Goal: Task Accomplishment & Management: Use online tool/utility

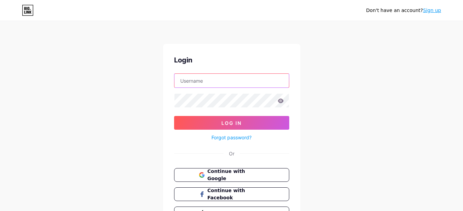
click at [201, 81] on input "text" at bounding box center [231, 81] width 114 height 14
type input "[EMAIL_ADDRESS][DOMAIN_NAME]"
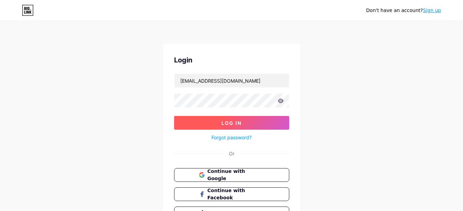
click at [238, 121] on span "Log In" at bounding box center [231, 123] width 20 height 6
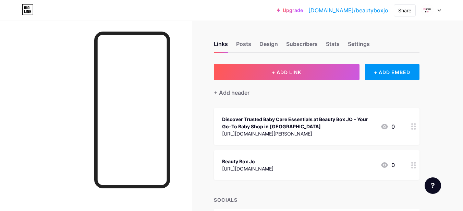
click at [202, 123] on div "Links Posts Design Subscribers Stats Settings + ADD LINK + ADD EMBED + Add head…" at bounding box center [224, 140] width 448 height 239
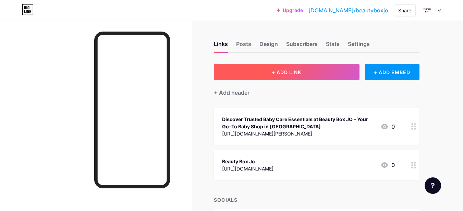
click at [268, 73] on button "+ ADD LINK" at bounding box center [287, 72] width 146 height 16
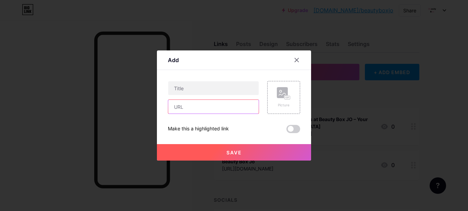
click at [201, 107] on input "text" at bounding box center [213, 107] width 90 height 14
paste input "[URL][DOMAIN_NAME][MEDICAL_DATA]"
type input "[URL][DOMAIN_NAME][MEDICAL_DATA]"
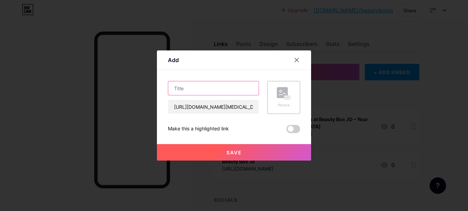
click at [198, 89] on input "text" at bounding box center [213, 88] width 90 height 14
paste input "How Quality [MEDICAL_DATA] Products Can Transform Your Daily Routine"
type input "How Quality [MEDICAL_DATA] Products Can Transform Your Daily Routine"
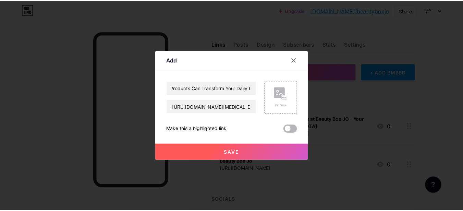
scroll to position [0, 0]
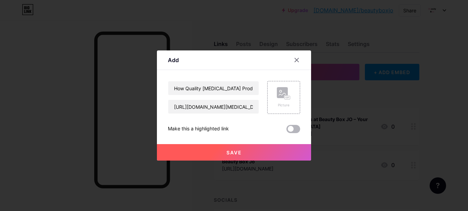
click at [291, 127] on span at bounding box center [294, 129] width 14 height 8
click at [287, 131] on input "checkbox" at bounding box center [287, 131] width 0 height 0
click at [246, 153] on button "Save" at bounding box center [234, 152] width 154 height 16
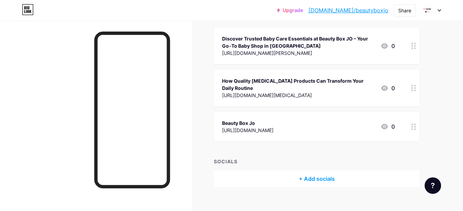
scroll to position [82, 0]
